Goal: Check status: Check status

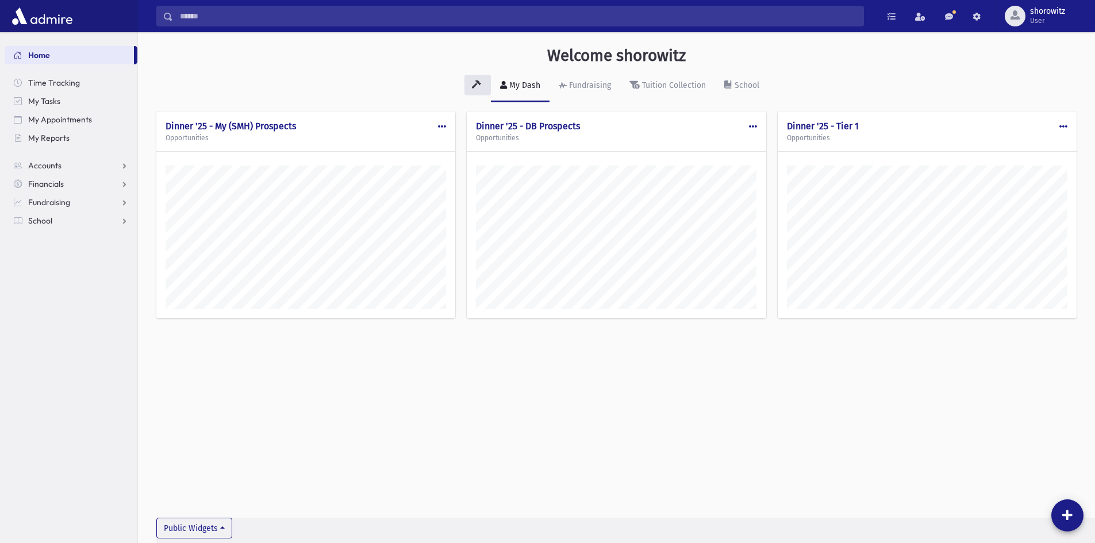
scroll to position [537, 957]
click at [213, 17] on input "Search" at bounding box center [518, 16] width 690 height 21
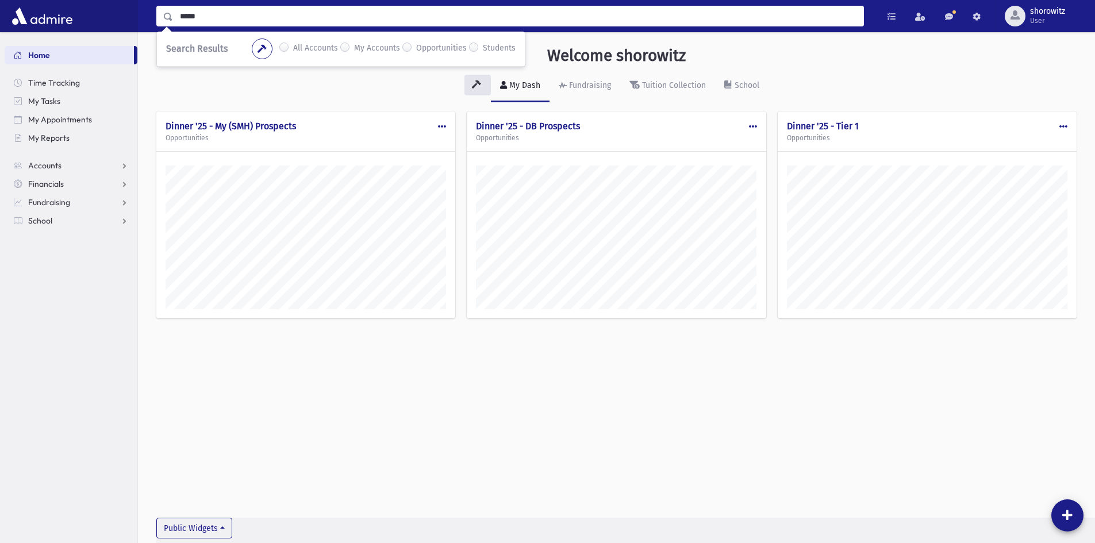
type input "*****"
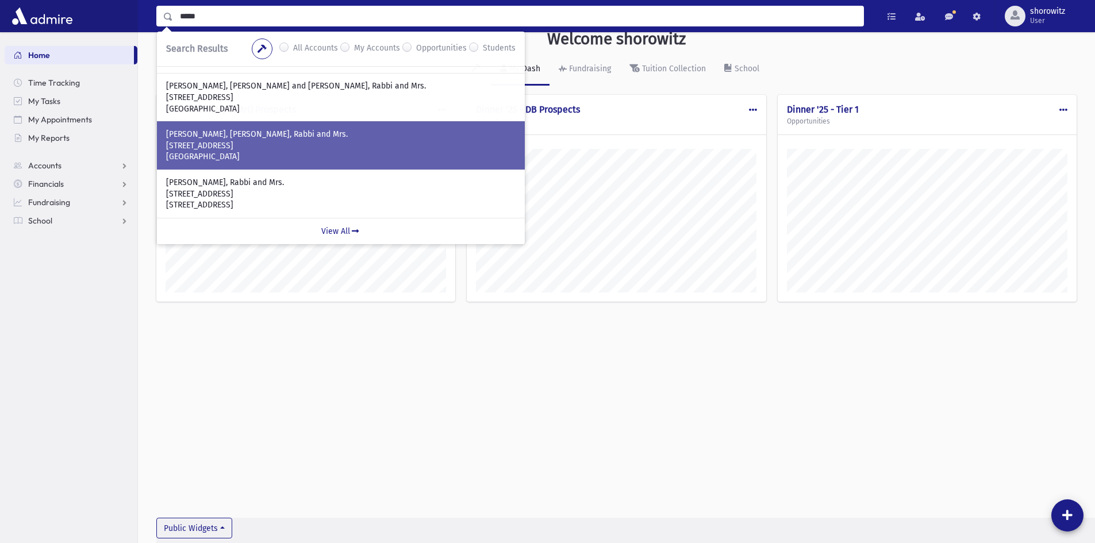
scroll to position [26, 0]
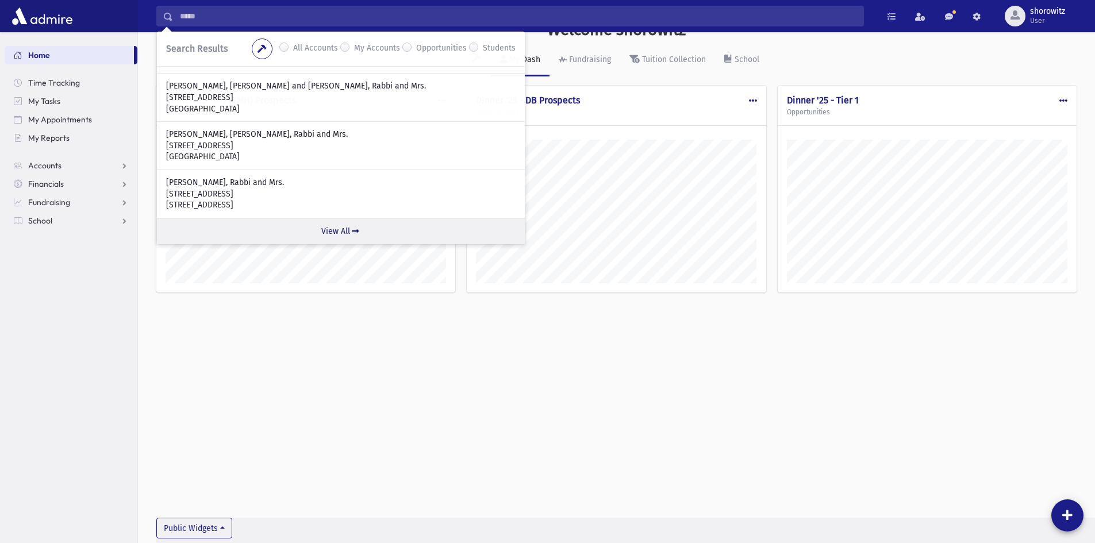
click at [339, 231] on link "View All" at bounding box center [341, 231] width 368 height 26
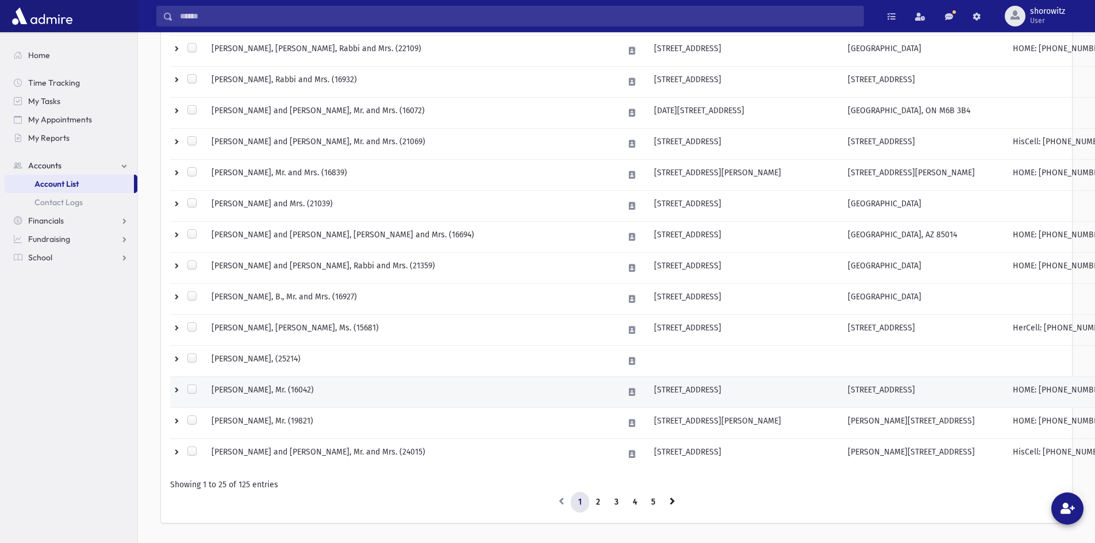
scroll to position [554, 0]
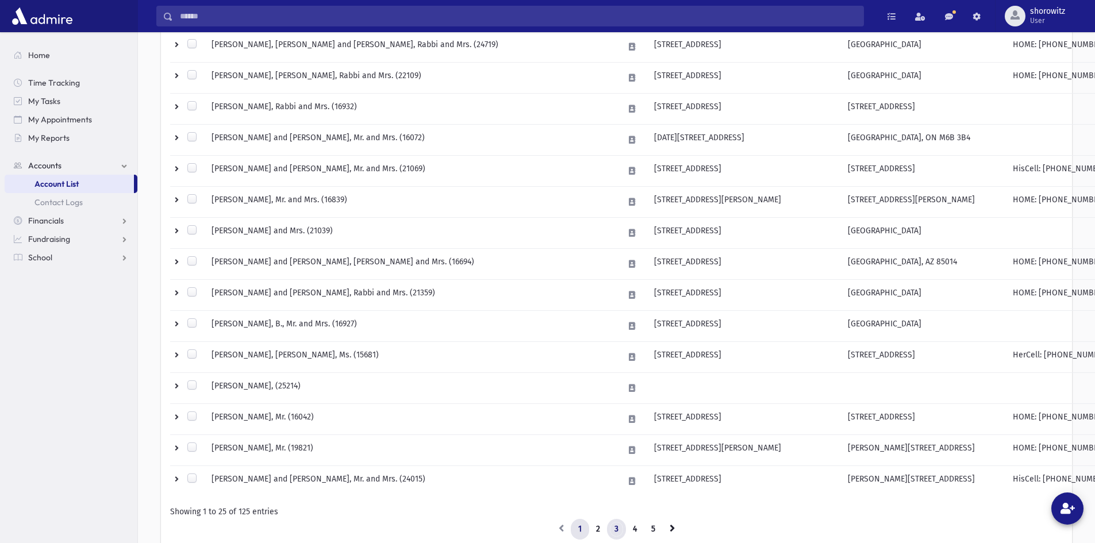
click at [612, 528] on link "3" at bounding box center [616, 529] width 19 height 21
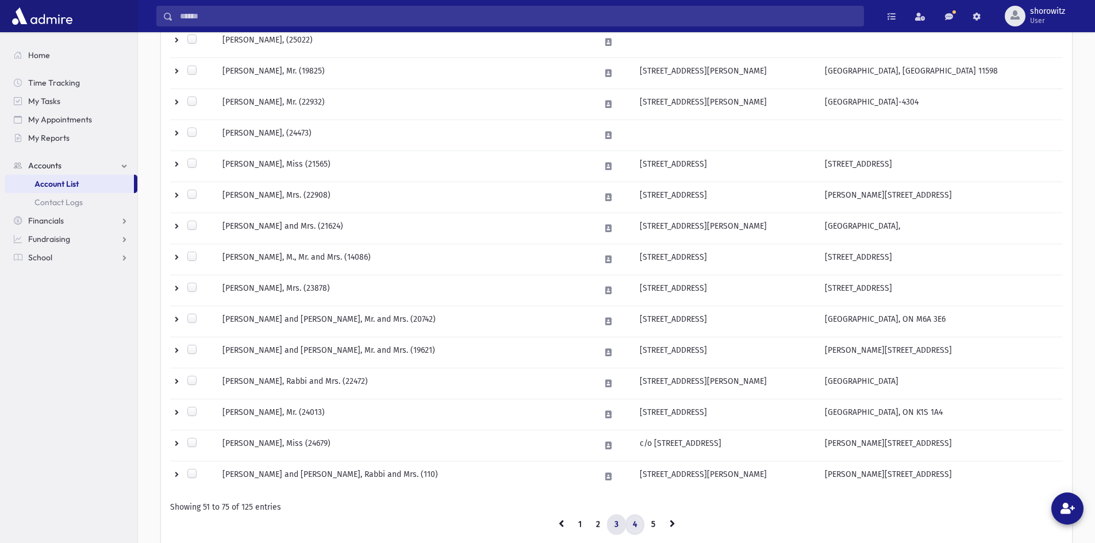
click at [634, 522] on link "4" at bounding box center [634, 525] width 19 height 21
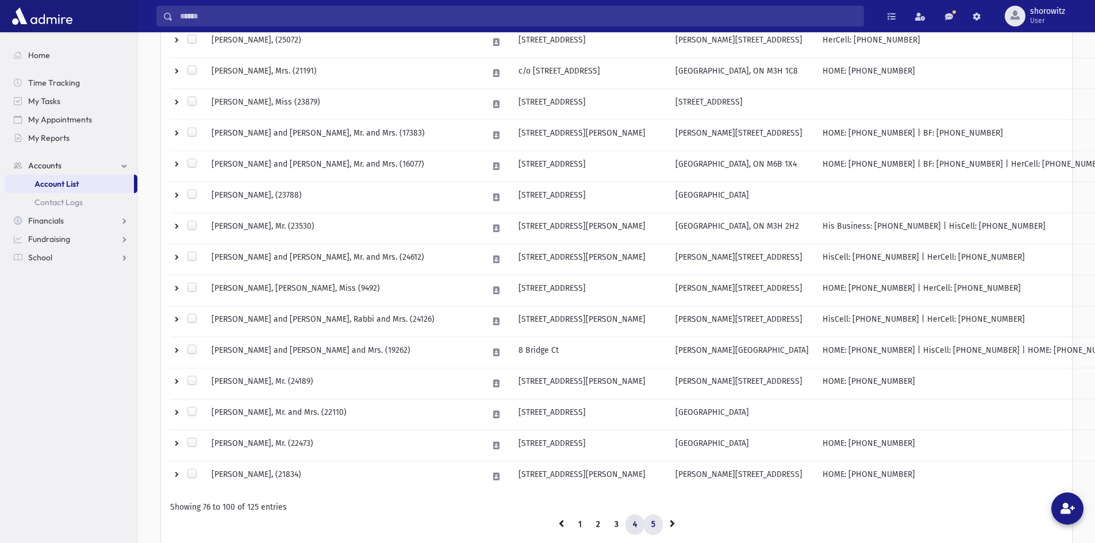
click at [651, 523] on link "5" at bounding box center [653, 525] width 19 height 21
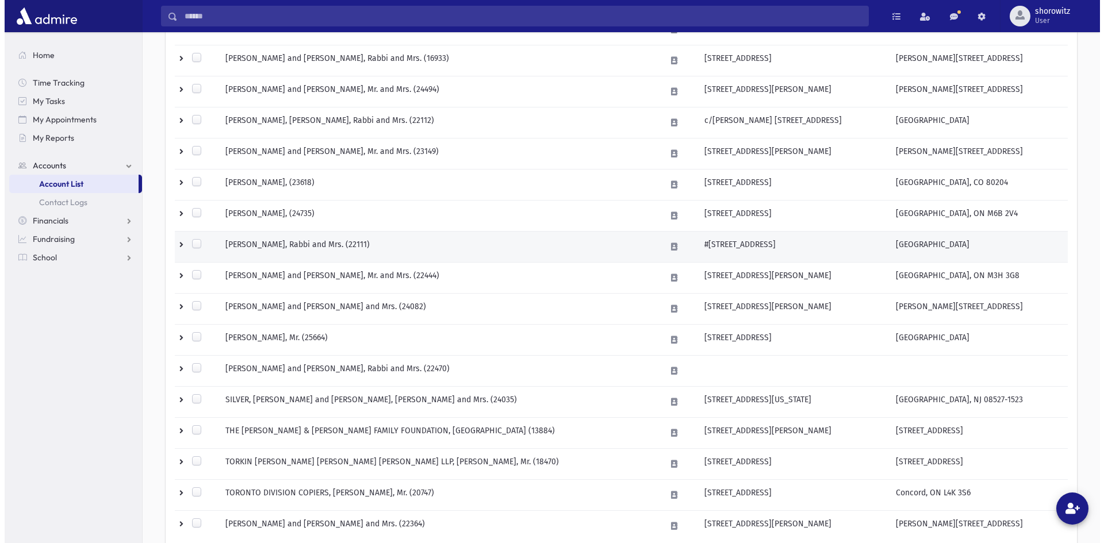
scroll to position [443, 0]
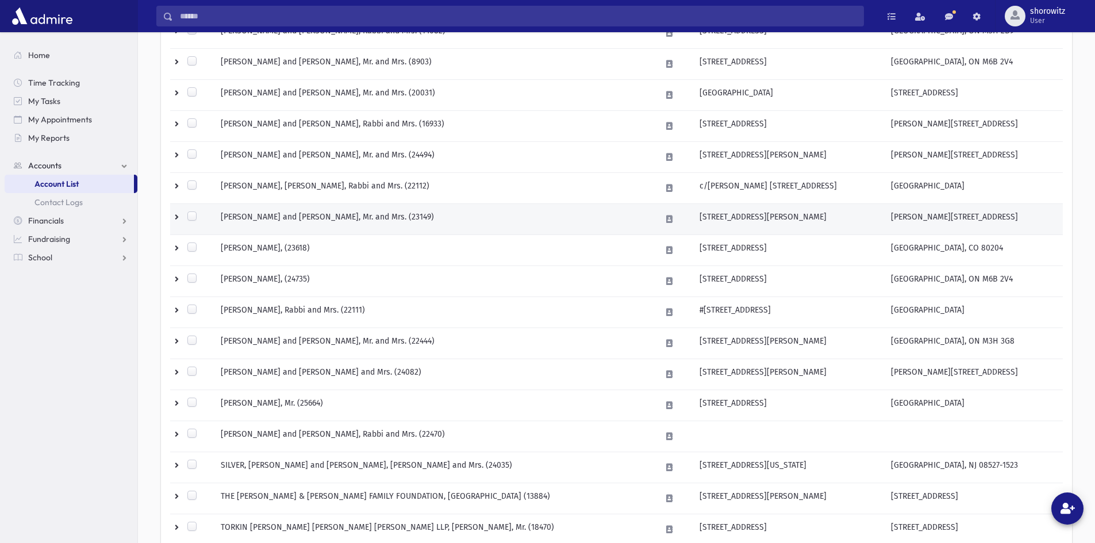
click at [308, 216] on td "COHEN, Yitzchak and Michal, Mr. and Mrs. (23149)" at bounding box center [434, 219] width 440 height 31
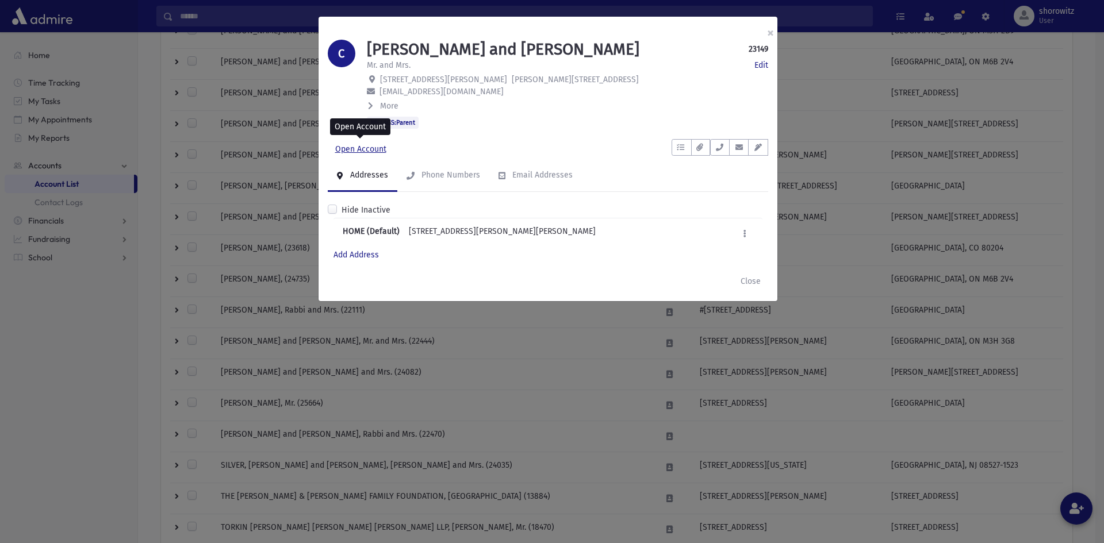
click at [367, 151] on link "Open Account" at bounding box center [361, 149] width 66 height 21
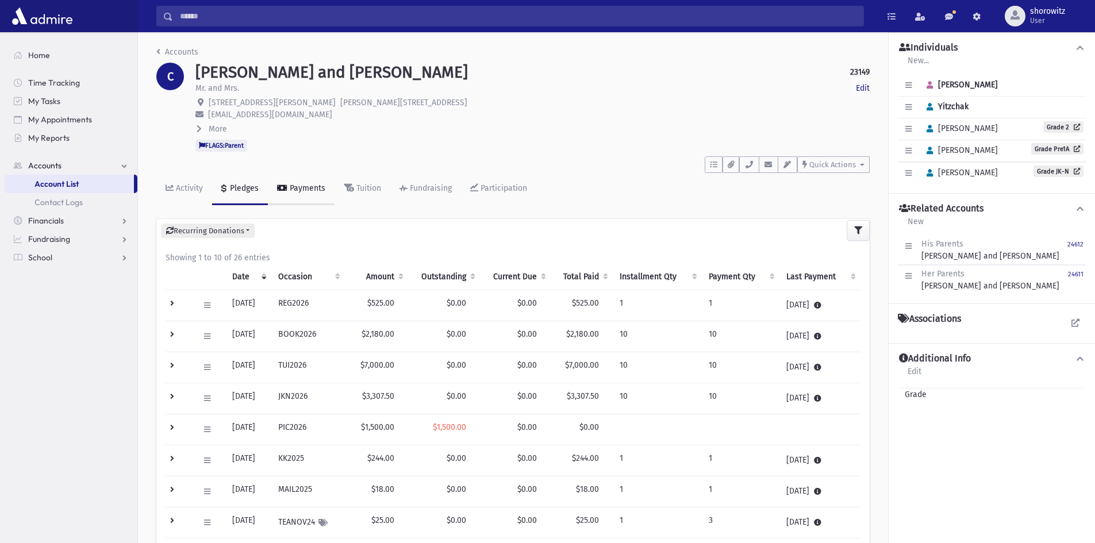
drag, startPoint x: 306, startPoint y: 189, endPoint x: 305, endPoint y: 204, distance: 15.0
click at [306, 189] on div "Payments" at bounding box center [306, 188] width 38 height 10
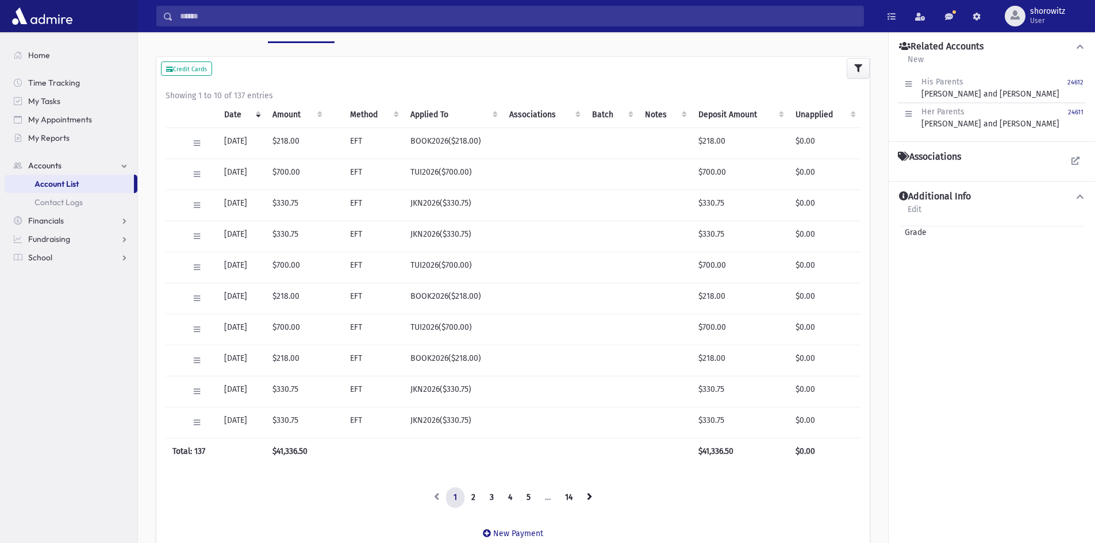
scroll to position [162, 0]
click at [473, 500] on link "2" at bounding box center [473, 498] width 19 height 21
click at [492, 500] on link "3" at bounding box center [491, 498] width 19 height 21
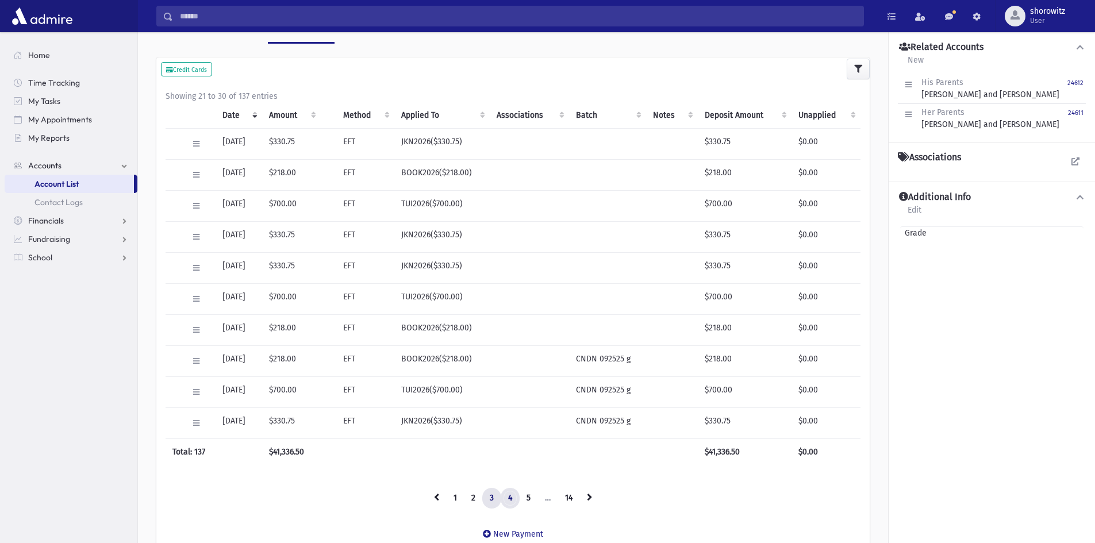
click at [511, 501] on link "4" at bounding box center [510, 498] width 19 height 21
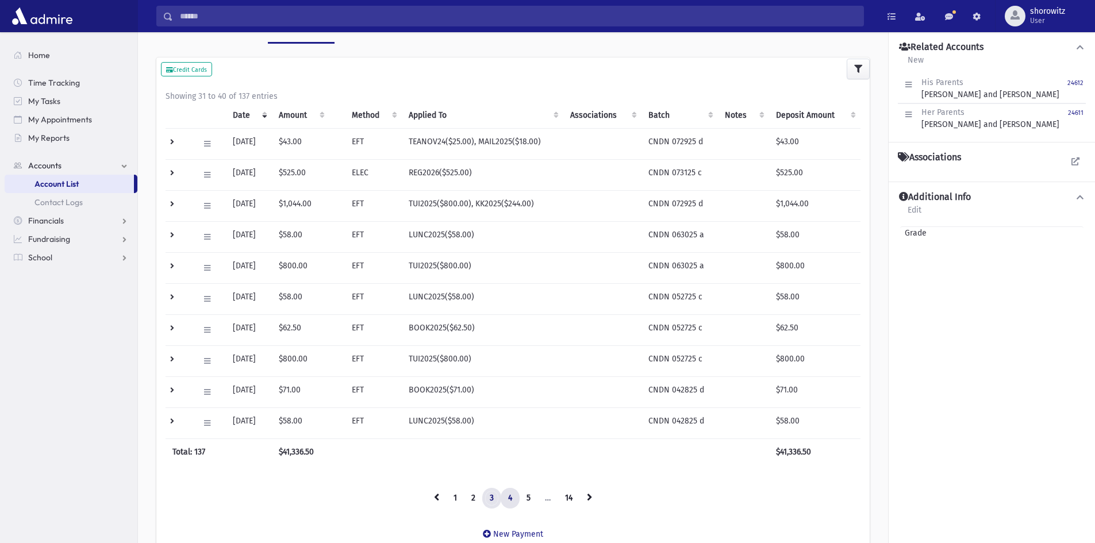
click at [496, 502] on link "3" at bounding box center [491, 498] width 19 height 21
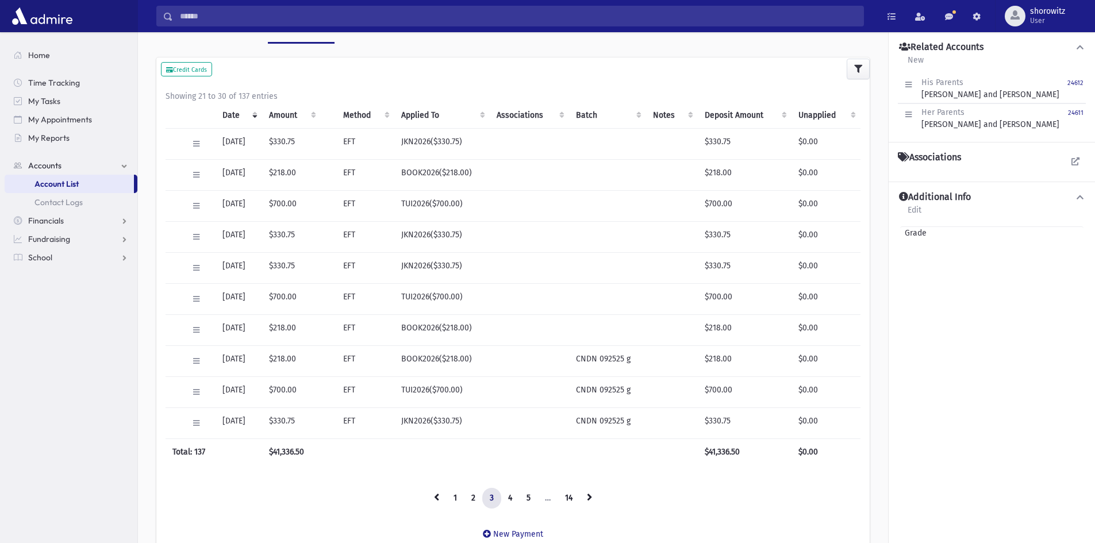
drag, startPoint x: 262, startPoint y: 358, endPoint x: 220, endPoint y: 358, distance: 42.0
click at [220, 358] on td "09/30/2025" at bounding box center [239, 361] width 47 height 31
click at [231, 358] on td "09/30/2025" at bounding box center [239, 361] width 47 height 31
drag, startPoint x: 261, startPoint y: 391, endPoint x: 220, endPoint y: 358, distance: 52.7
click at [220, 358] on tbody "Edit Void Delete Transaction Logs 12/31/2025 $330.75 EFT JKN2026($330.75) $330.…" at bounding box center [513, 284] width 695 height 310
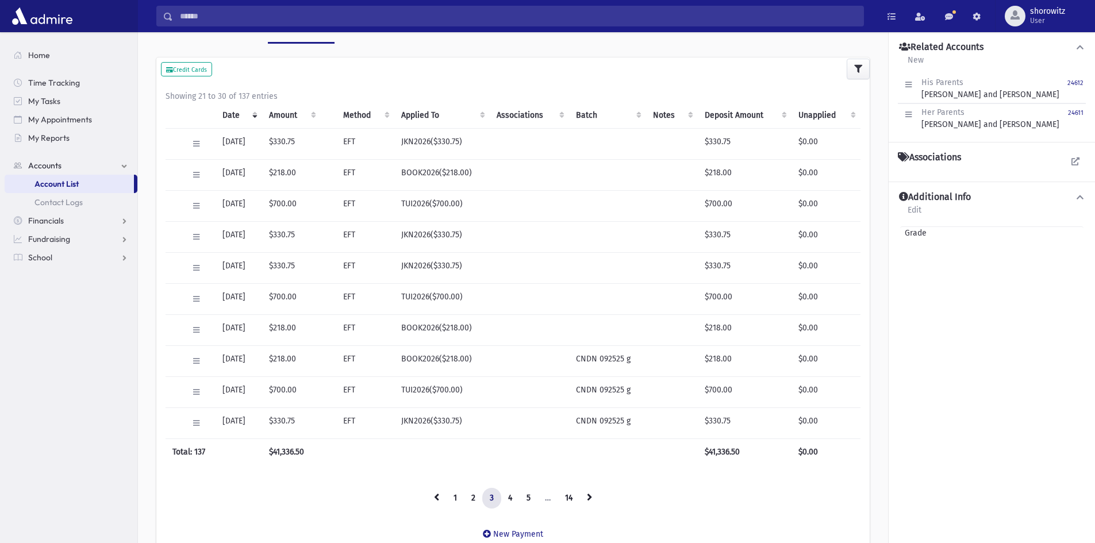
click at [238, 390] on td "09/30/2025" at bounding box center [239, 392] width 47 height 31
drag, startPoint x: 265, startPoint y: 420, endPoint x: 236, endPoint y: 368, distance: 59.2
click at [220, 358] on tbody "Edit Void Delete Transaction Logs 12/31/2025 $330.75 EFT JKN2026($330.75) $330.…" at bounding box center [513, 284] width 695 height 310
click at [251, 382] on td "09/30/2025" at bounding box center [239, 392] width 47 height 31
click at [462, 411] on td "JKN2026($330.75)" at bounding box center [441, 423] width 95 height 31
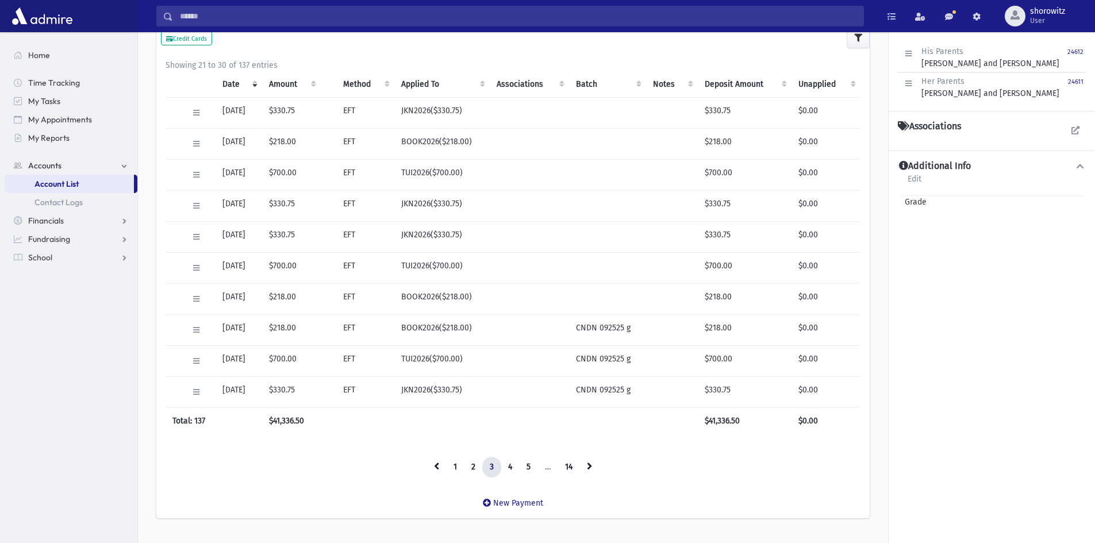
scroll to position [219, 0]
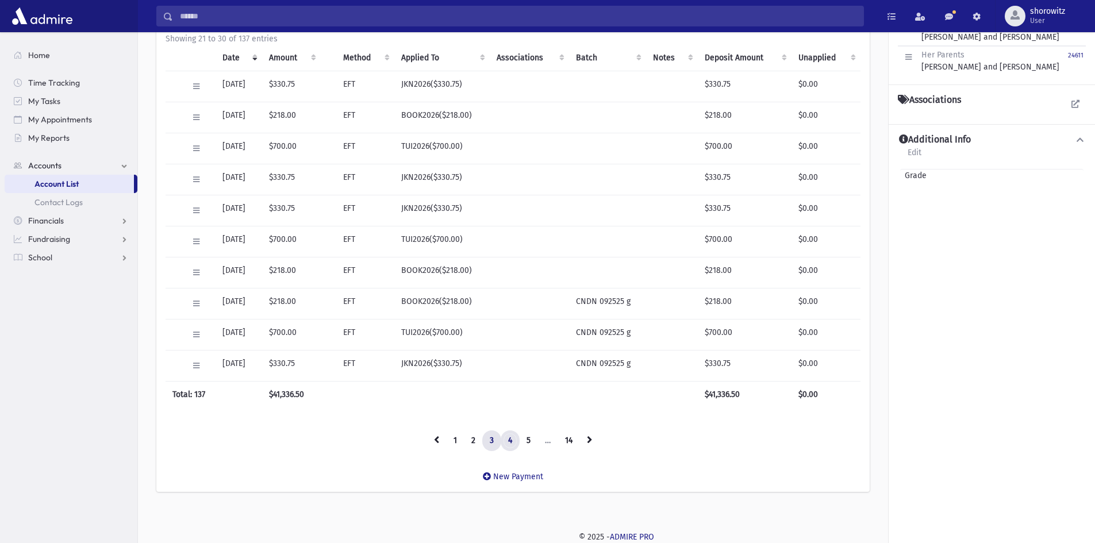
click at [507, 441] on link "4" at bounding box center [510, 441] width 19 height 21
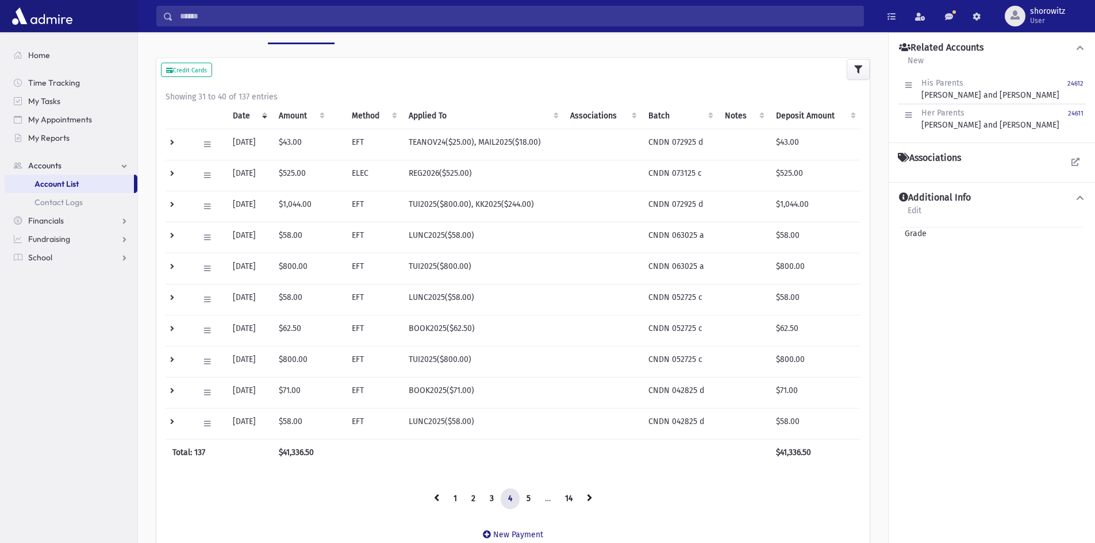
scroll to position [162, 0]
click at [493, 497] on link "3" at bounding box center [491, 498] width 19 height 21
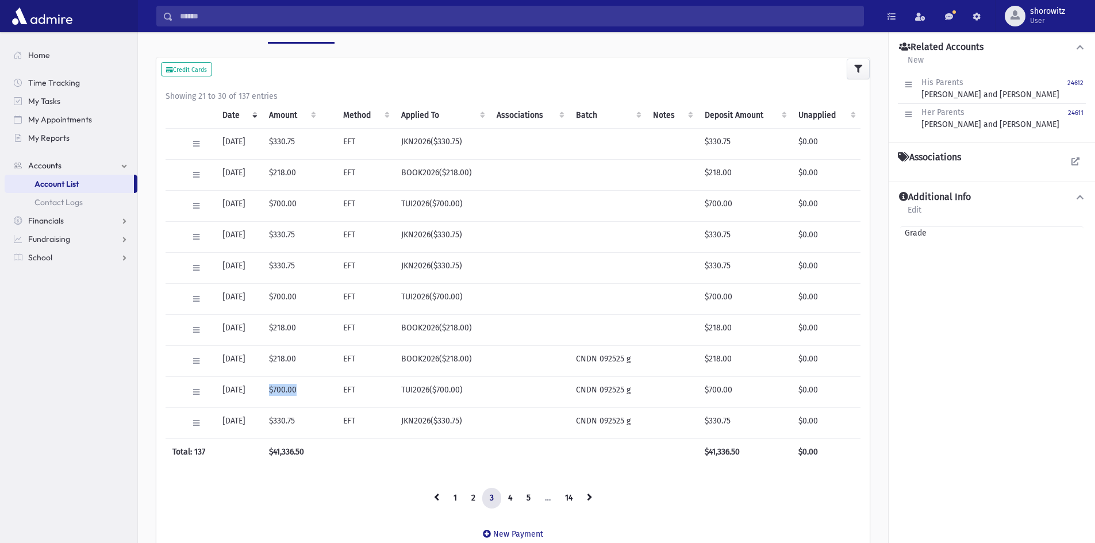
drag, startPoint x: 312, startPoint y: 387, endPoint x: 279, endPoint y: 391, distance: 32.9
click at [279, 391] on td "$700.00" at bounding box center [291, 392] width 59 height 31
click at [291, 358] on td "$218.00" at bounding box center [291, 361] width 59 height 31
drag, startPoint x: 311, startPoint y: 358, endPoint x: 285, endPoint y: 364, distance: 26.8
click at [283, 360] on td "$218.00" at bounding box center [291, 361] width 59 height 31
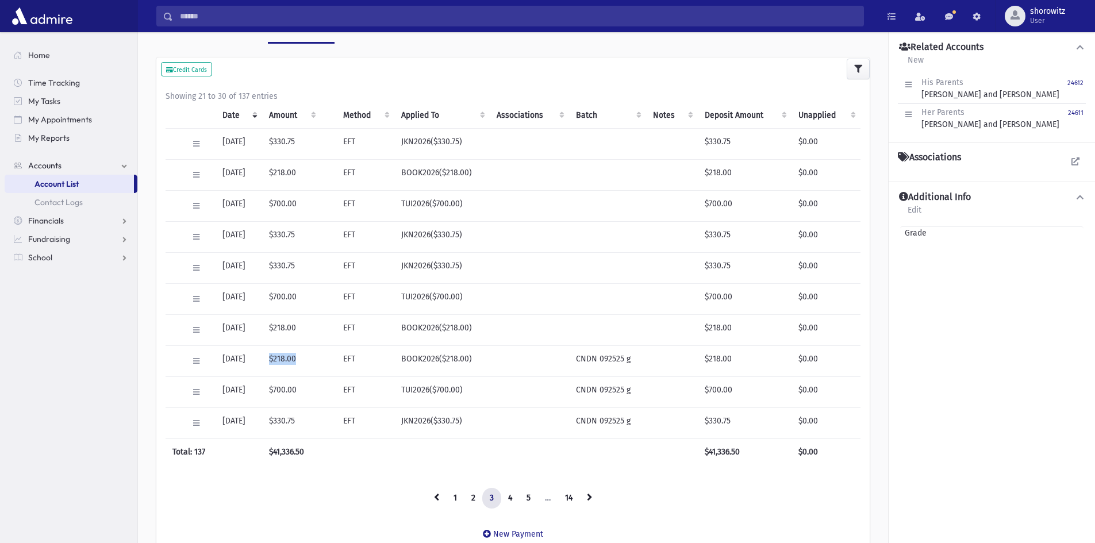
click at [311, 357] on td "$218.00" at bounding box center [291, 361] width 59 height 31
drag, startPoint x: 282, startPoint y: 359, endPoint x: 308, endPoint y: 360, distance: 25.9
click at [308, 360] on td "$218.00" at bounding box center [291, 361] width 59 height 31
click at [309, 406] on td "$700.00" at bounding box center [291, 392] width 59 height 31
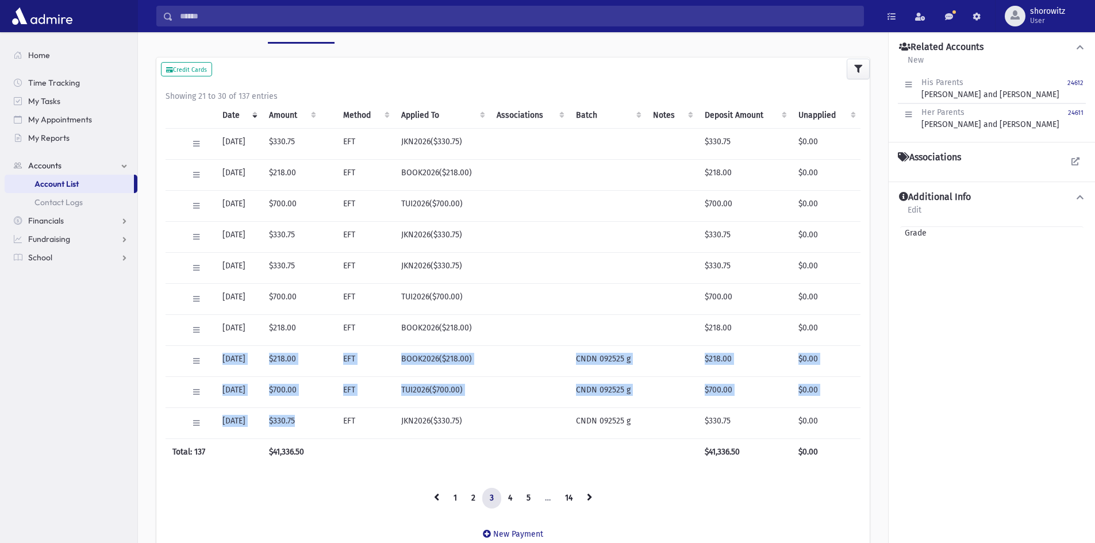
drag, startPoint x: 309, startPoint y: 419, endPoint x: 223, endPoint y: 359, distance: 104.5
click at [223, 359] on tbody "Edit Void Delete Transaction Logs 12/31/2025 $330.75 EFT JKN2026($330.75) $330.…" at bounding box center [513, 284] width 695 height 310
click at [302, 393] on td "$700.00" at bounding box center [291, 392] width 59 height 31
drag, startPoint x: 369, startPoint y: 421, endPoint x: 208, endPoint y: 343, distance: 178.2
click at [208, 343] on tbody "Edit Void Delete Transaction Logs 12/31/2025 $330.75 EFT JKN2026($330.75) $330.…" at bounding box center [513, 284] width 695 height 310
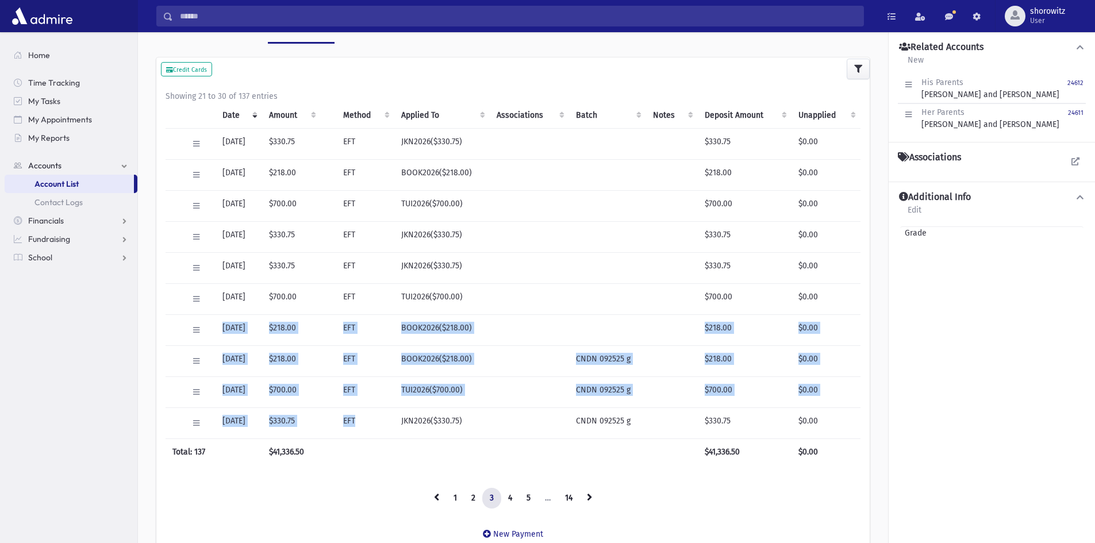
click at [244, 360] on td "09/30/2025" at bounding box center [239, 361] width 47 height 31
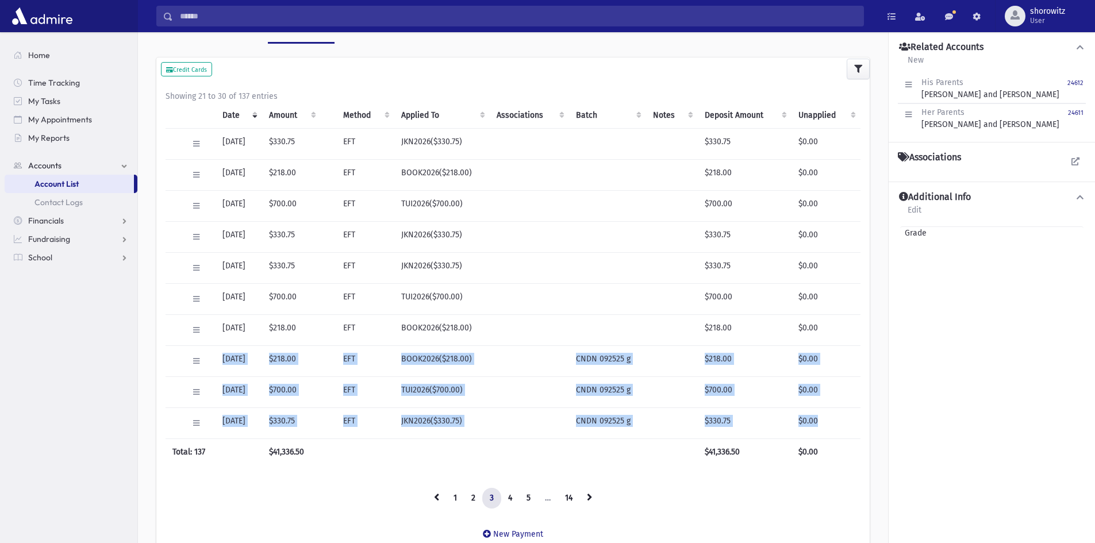
drag, startPoint x: 222, startPoint y: 356, endPoint x: 823, endPoint y: 416, distance: 604.3
click at [823, 416] on tbody "Edit Void Delete Transaction Logs 12/31/2025 $330.75 EFT JKN2026($330.75) $330.…" at bounding box center [513, 284] width 695 height 310
click at [312, 421] on td "$330.75" at bounding box center [291, 423] width 59 height 31
drag, startPoint x: 310, startPoint y: 420, endPoint x: 217, endPoint y: 358, distance: 112.4
click at [217, 358] on tbody "Edit Void Delete Transaction Logs 12/31/2025 $330.75 EFT JKN2026($330.75) $330.…" at bounding box center [513, 284] width 695 height 310
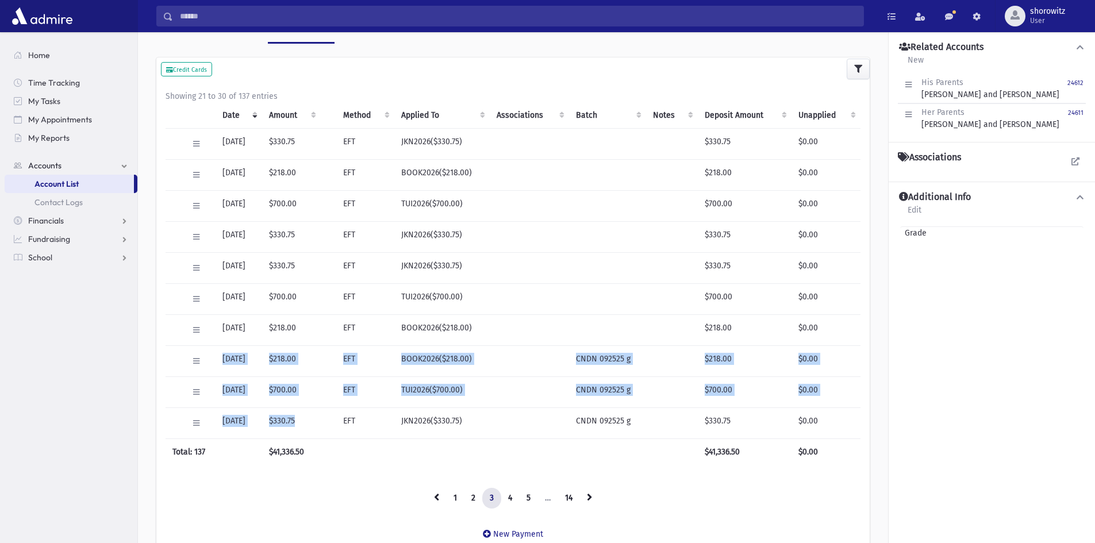
click at [293, 362] on td "$218.00" at bounding box center [291, 361] width 59 height 31
drag, startPoint x: 318, startPoint y: 425, endPoint x: 221, endPoint y: 359, distance: 117.7
click at [221, 359] on tbody "Edit Void Delete Transaction Logs 12/31/2025 $330.75 EFT JKN2026($330.75) $330.…" at bounding box center [513, 284] width 695 height 310
click at [253, 396] on td "09/30/2025" at bounding box center [239, 392] width 47 height 31
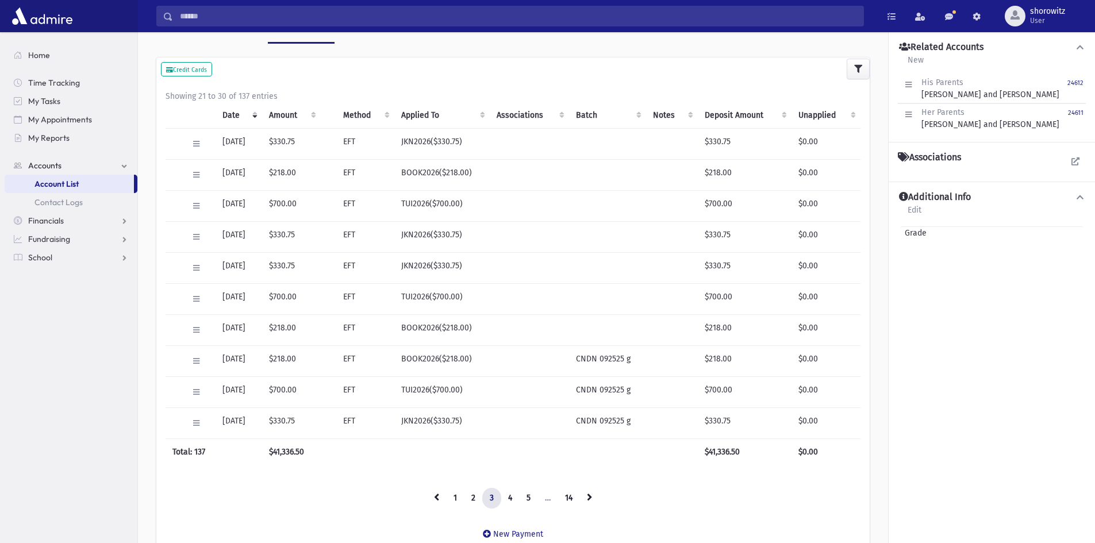
click at [367, 420] on td "EFT" at bounding box center [365, 423] width 58 height 31
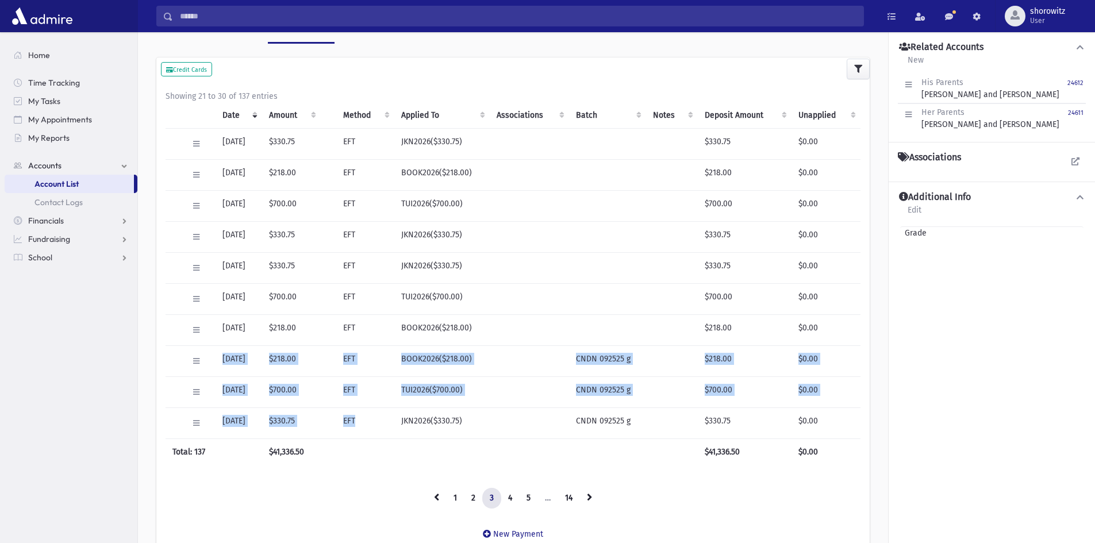
drag, startPoint x: 364, startPoint y: 420, endPoint x: 218, endPoint y: 360, distance: 158.3
click at [218, 360] on tbody "Edit Void Delete Transaction Logs 12/31/2025 $330.75 EFT JKN2026($330.75) $330.…" at bounding box center [513, 284] width 695 height 310
click at [250, 389] on td "09/30/2025" at bounding box center [239, 392] width 47 height 31
drag, startPoint x: 494, startPoint y: 423, endPoint x: 220, endPoint y: 362, distance: 280.9
click at [220, 362] on tbody "Edit Void Delete Transaction Logs 12/31/2025 $330.75 EFT JKN2026($330.75) $330.…" at bounding box center [513, 284] width 695 height 310
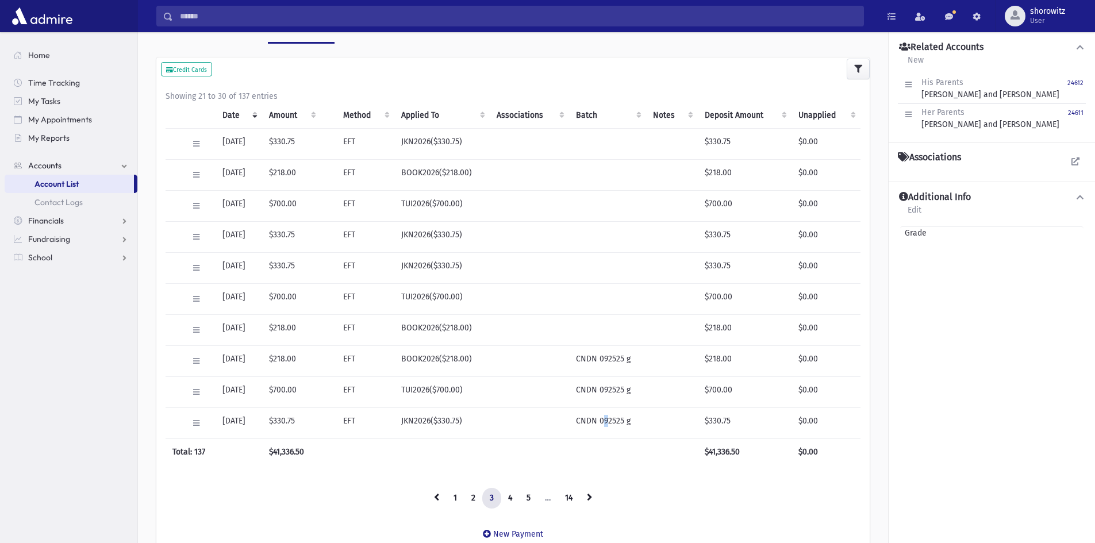
click at [612, 427] on td "CNDN 092525 g" at bounding box center [607, 423] width 77 height 31
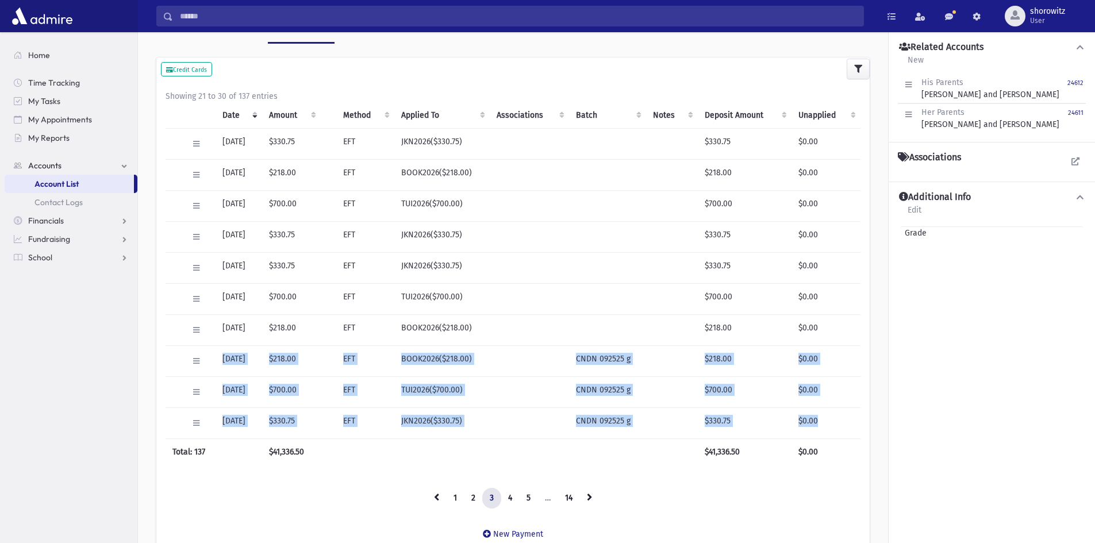
drag, startPoint x: 221, startPoint y: 358, endPoint x: 833, endPoint y: 421, distance: 614.9
click at [833, 421] on tbody "Edit Void Delete Transaction Logs 12/31/2025 $330.75 EFT JKN2026($330.75) $330.…" at bounding box center [513, 284] width 695 height 310
click at [262, 393] on td "09/30/2025" at bounding box center [239, 392] width 47 height 31
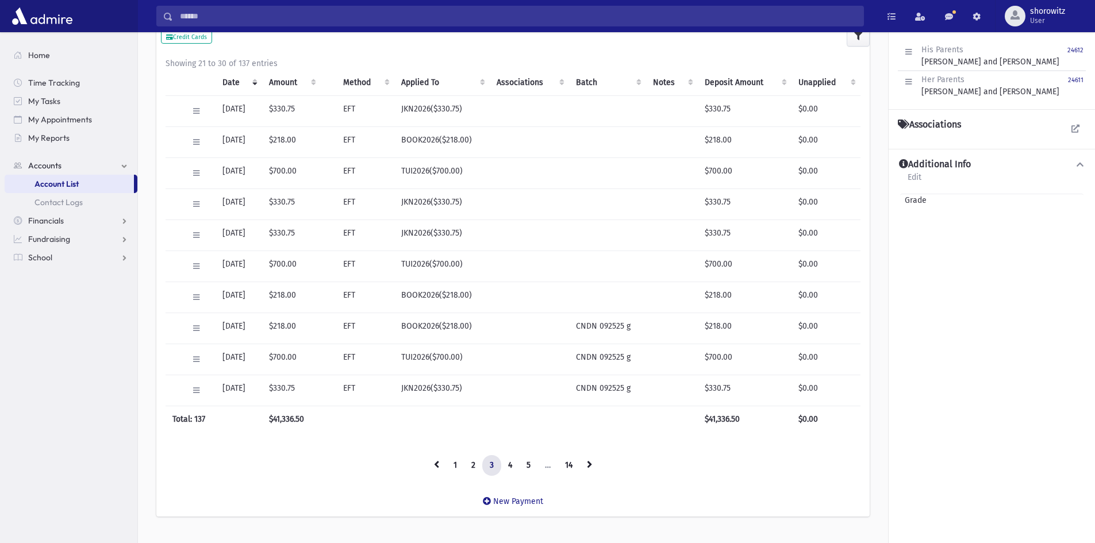
scroll to position [219, 0]
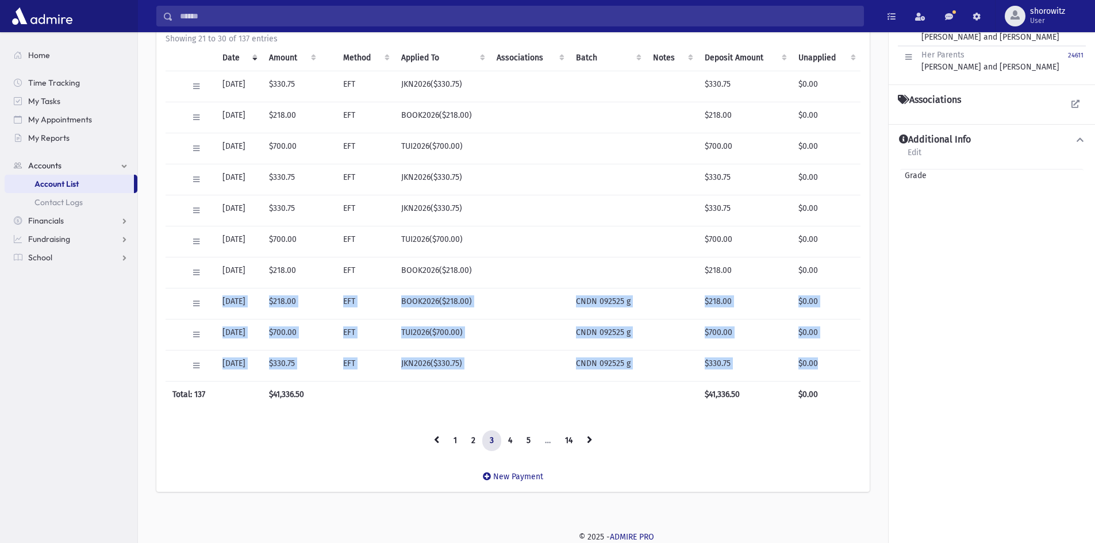
drag, startPoint x: 221, startPoint y: 302, endPoint x: 670, endPoint y: 331, distance: 450.5
click at [823, 359] on tbody "Edit Void Delete Transaction Logs 12/31/2025 $330.75 EFT JKN2026($330.75) $330.…" at bounding box center [513, 226] width 695 height 310
click at [469, 440] on link "2" at bounding box center [473, 441] width 19 height 21
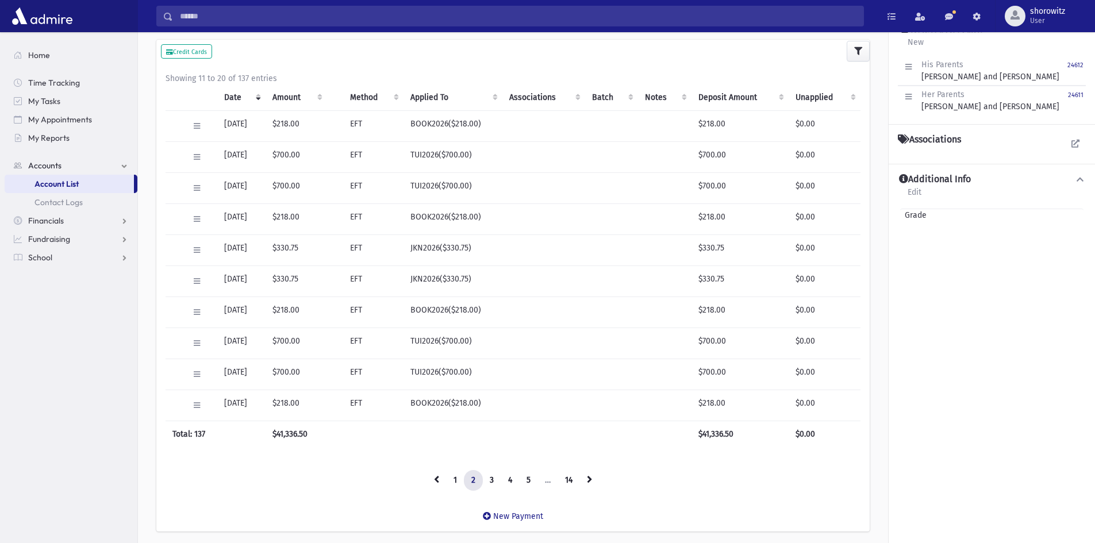
scroll to position [162, 0]
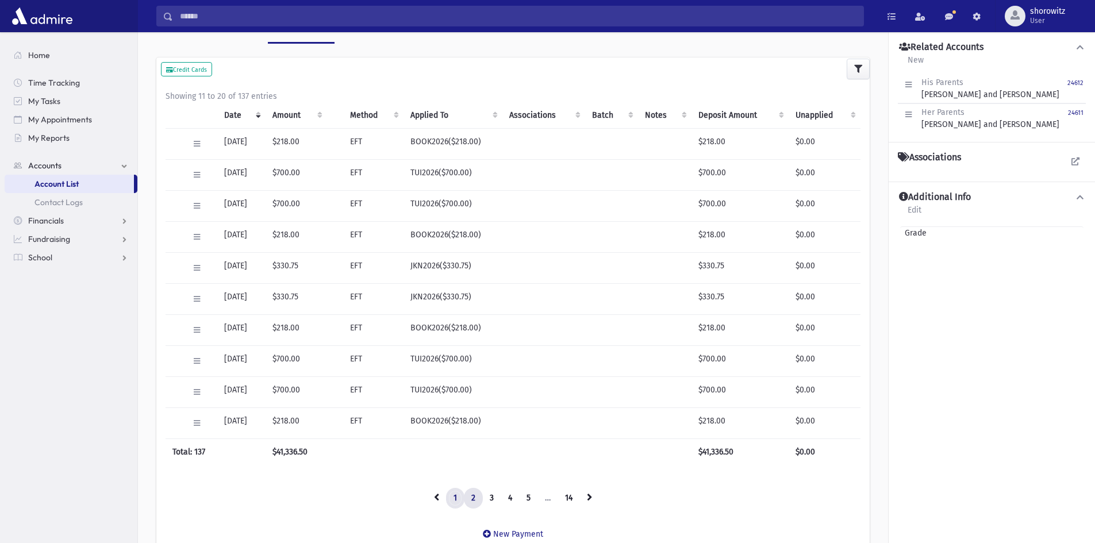
click at [455, 500] on link "1" at bounding box center [455, 498] width 18 height 21
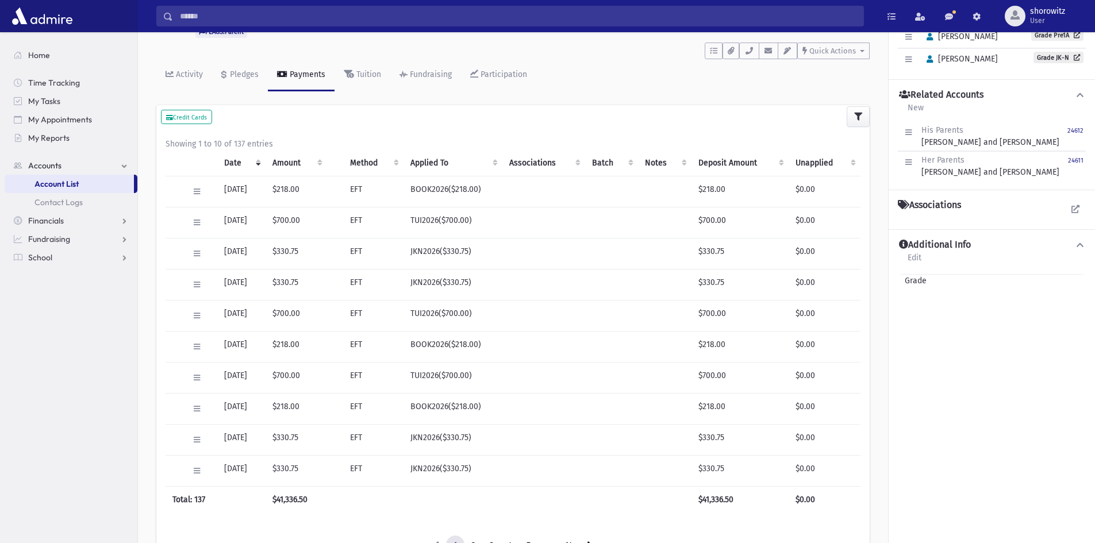
scroll to position [115, 0]
drag, startPoint x: 263, startPoint y: 187, endPoint x: 222, endPoint y: 187, distance: 40.8
click at [222, 187] on td "06/30/2026" at bounding box center [241, 190] width 48 height 31
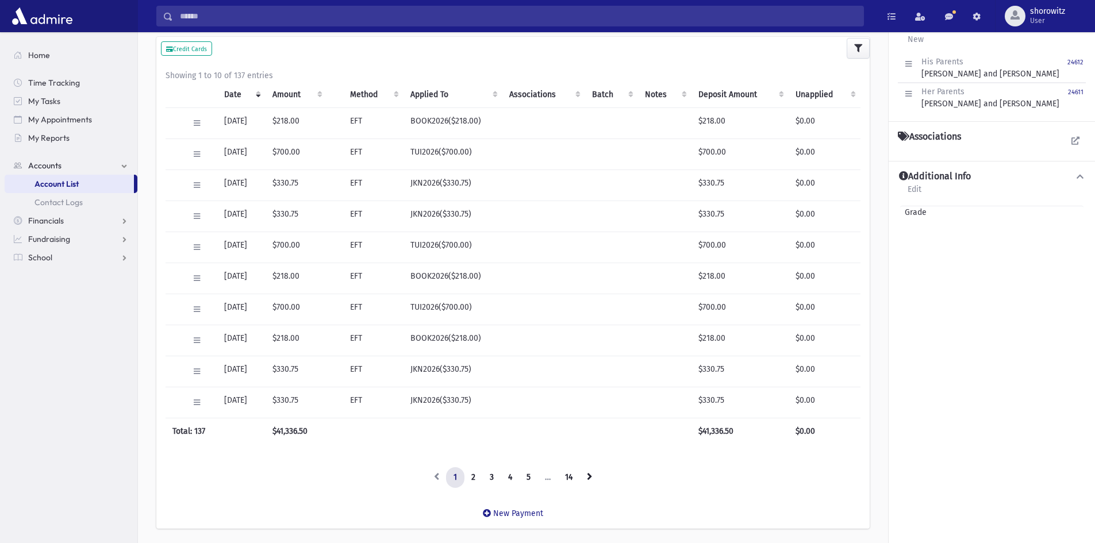
scroll to position [162, 0]
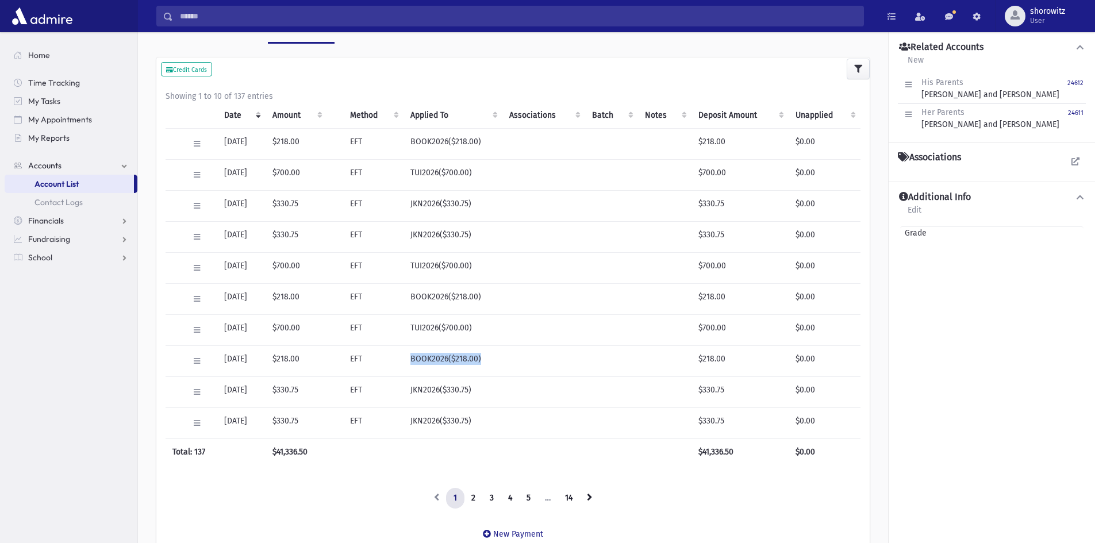
drag, startPoint x: 496, startPoint y: 360, endPoint x: 448, endPoint y: 361, distance: 47.7
click at [419, 362] on td "BOOK2026($218.00)" at bounding box center [453, 361] width 99 height 31
click at [453, 360] on td "BOOK2026($218.00)" at bounding box center [453, 361] width 99 height 31
click at [485, 358] on td "BOOK2026($218.00)" at bounding box center [453, 361] width 99 height 31
drag, startPoint x: 496, startPoint y: 358, endPoint x: 420, endPoint y: 359, distance: 75.3
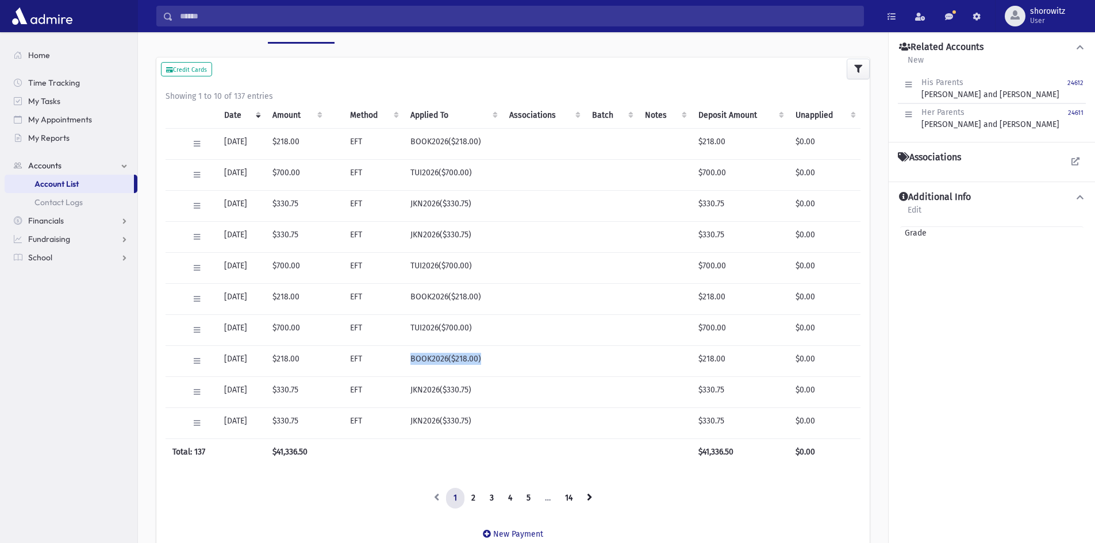
click at [420, 359] on td "BOOK2026($218.00)" at bounding box center [453, 361] width 99 height 31
drag, startPoint x: 511, startPoint y: 379, endPoint x: 505, endPoint y: 381, distance: 6.0
click at [510, 380] on tr "Edit Void Delete Transaction Logs 04/30/2026 $330.75 EFT JKN2026($330.75) $330.…" at bounding box center [513, 392] width 695 height 31
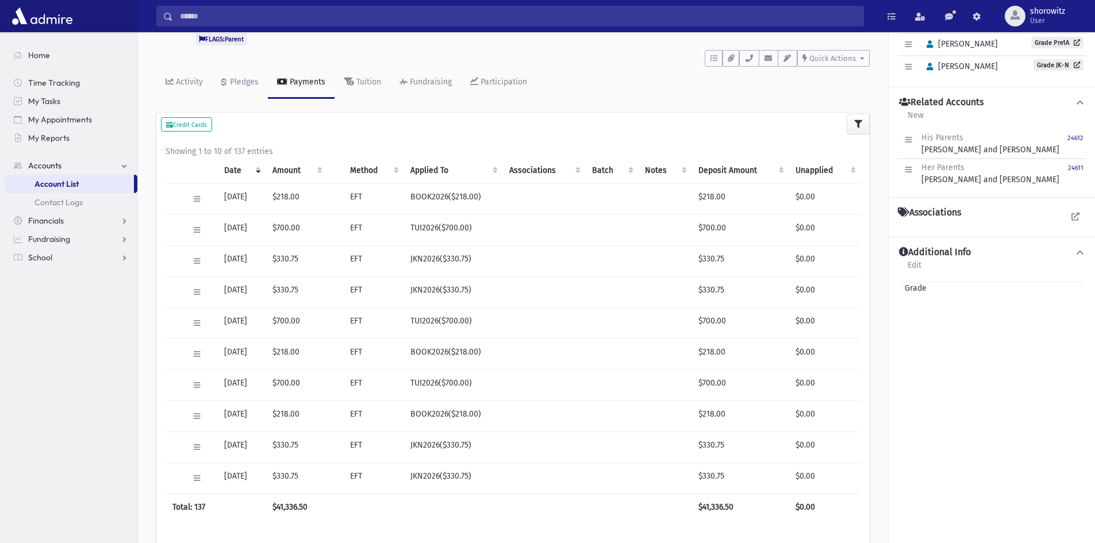
scroll to position [104, 0]
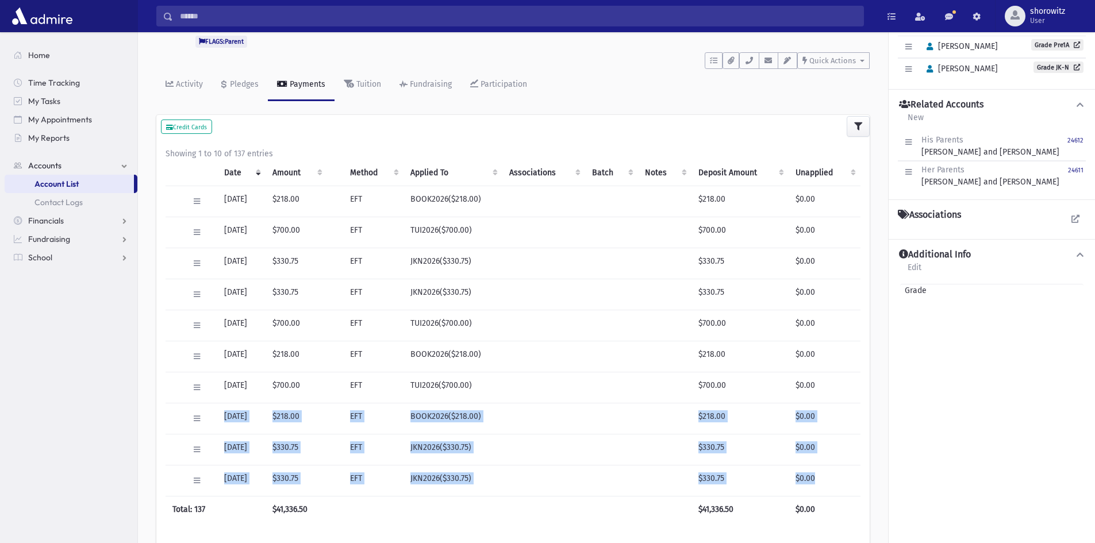
drag, startPoint x: 224, startPoint y: 416, endPoint x: 760, endPoint y: 479, distance: 539.5
click at [830, 474] on tbody "Edit Void Delete Transaction Logs 06/30/2026 $218.00 EFT BOOK2026($218.00) $218…" at bounding box center [513, 341] width 695 height 310
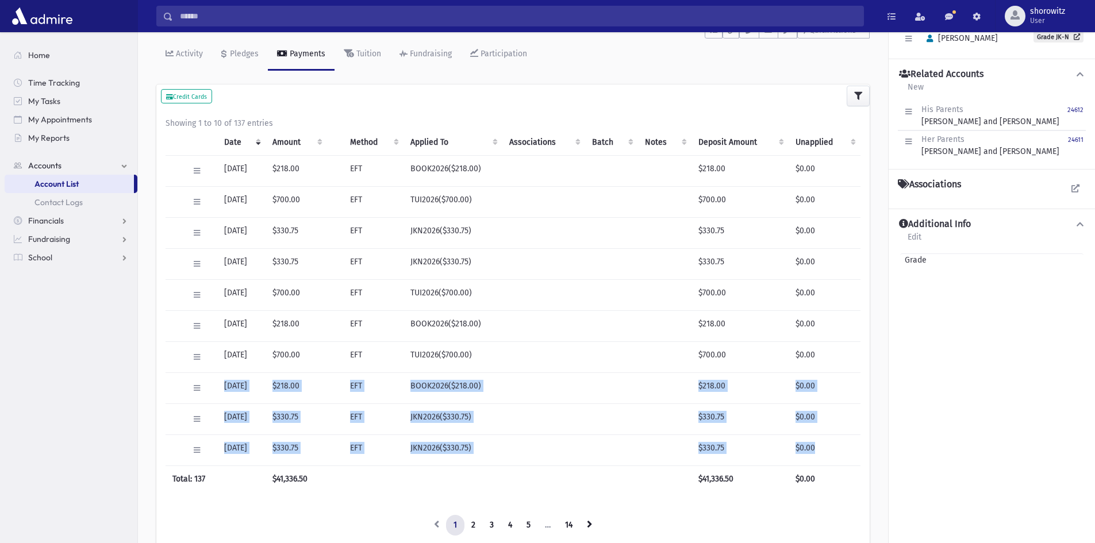
scroll to position [219, 0]
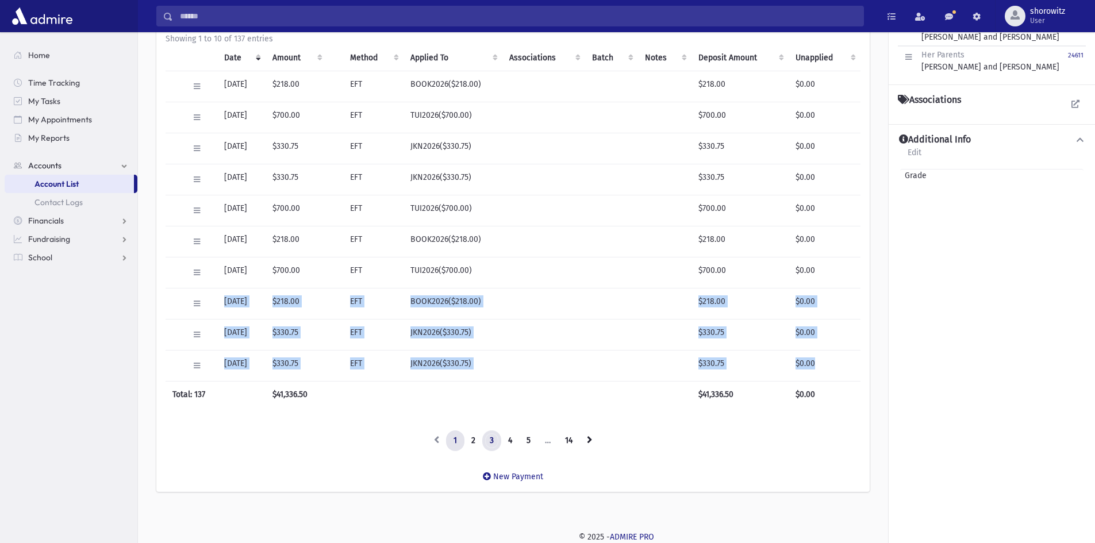
click at [495, 439] on link "3" at bounding box center [491, 441] width 19 height 21
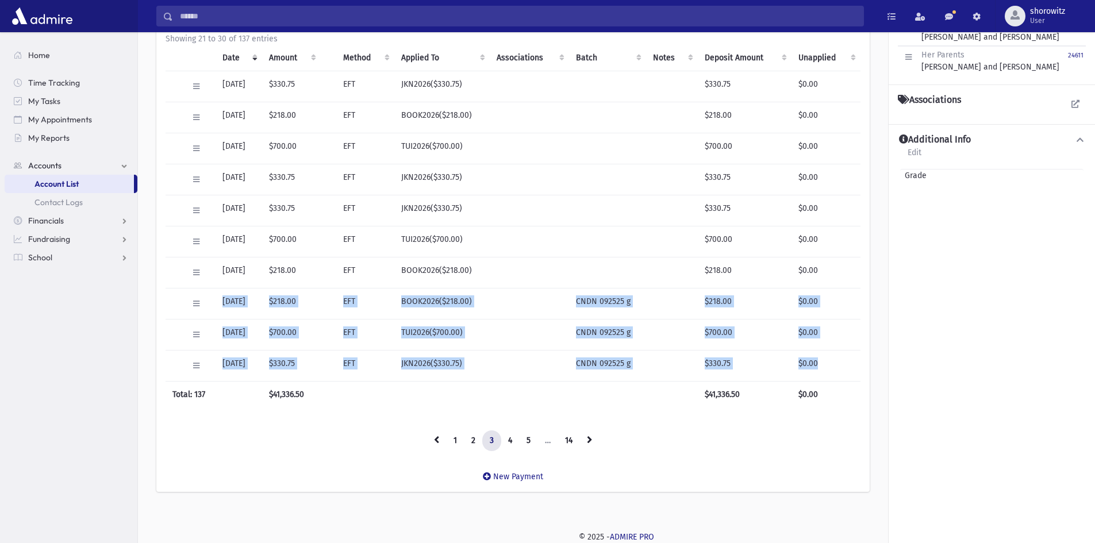
drag, startPoint x: 222, startPoint y: 300, endPoint x: 827, endPoint y: 361, distance: 607.8
click at [827, 361] on tbody "Edit Void Delete Transaction Logs 12/31/2025 $330.75 EFT JKN2026($330.75) $330.…" at bounding box center [513, 226] width 695 height 310
click at [448, 368] on td "JKN2026($330.75)" at bounding box center [441, 366] width 95 height 31
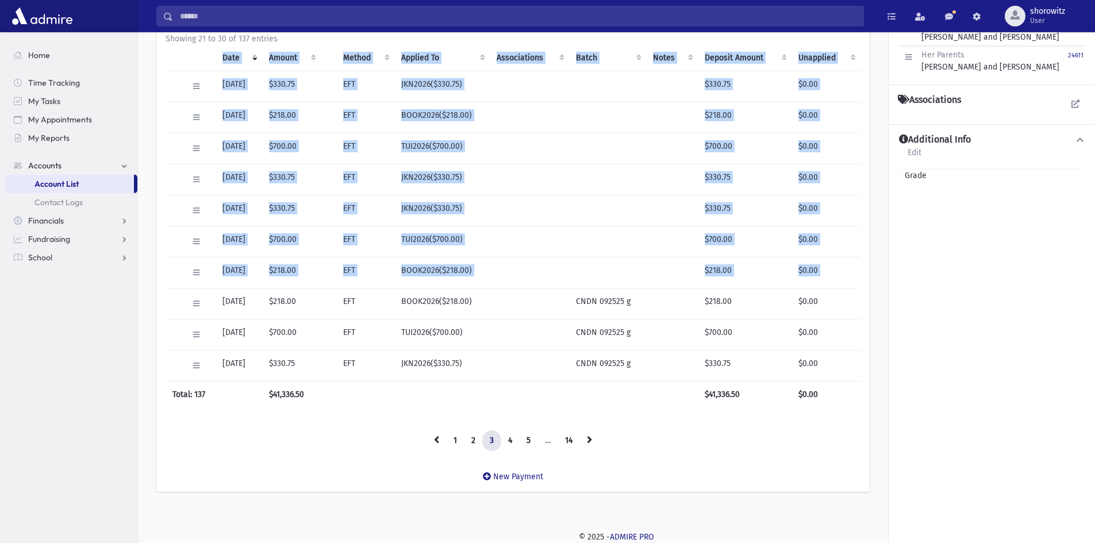
drag, startPoint x: 217, startPoint y: 300, endPoint x: 827, endPoint y: 381, distance: 615.3
click at [858, 371] on tbody "Edit Void Delete Transaction Logs 12/31/2025 $330.75 EFT JKN2026($330.75) $330.…" at bounding box center [513, 226] width 695 height 310
